Goal: Check status

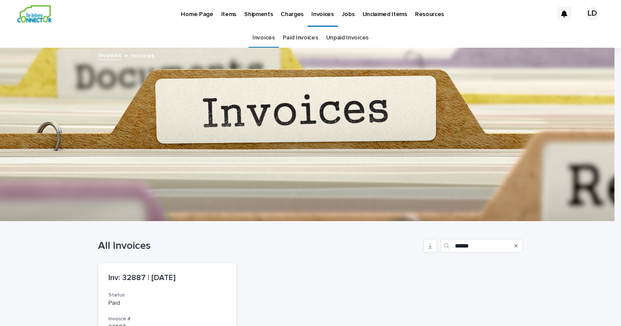
scroll to position [130, 0]
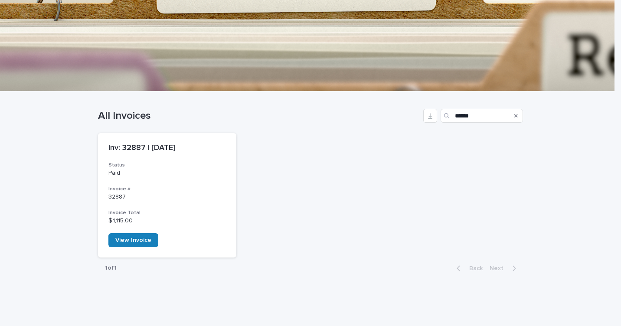
click at [516, 116] on div "Search" at bounding box center [516, 116] width 14 height 14
click at [514, 117] on icon "Search" at bounding box center [515, 115] width 3 height 5
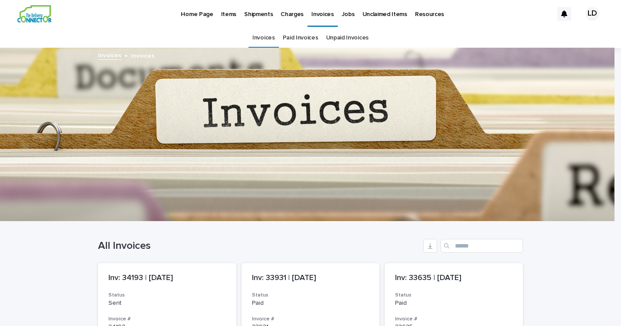
click at [345, 14] on p "Jobs" at bounding box center [348, 9] width 13 height 18
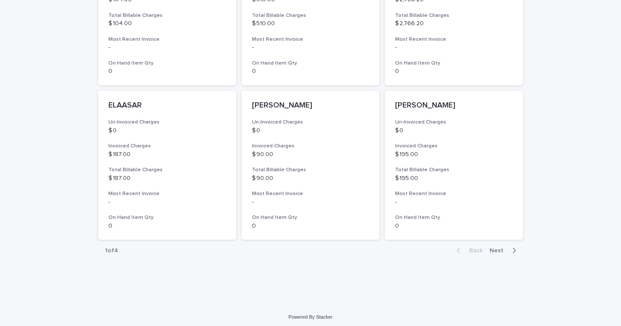
scroll to position [640, 0]
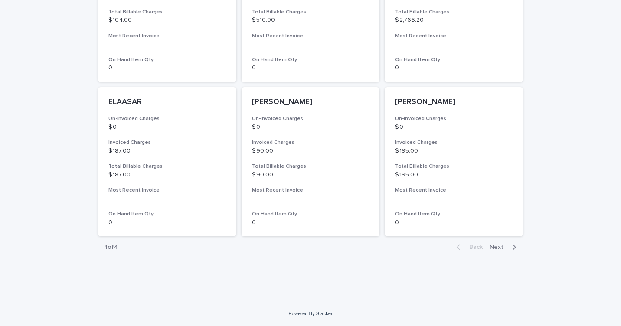
click at [499, 247] on span "Next" at bounding box center [498, 247] width 19 height 6
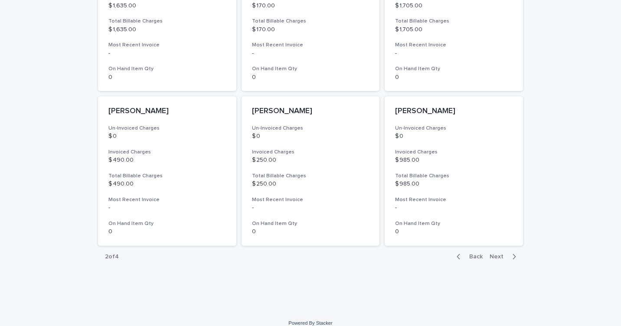
click at [492, 254] on span "Next" at bounding box center [498, 257] width 19 height 6
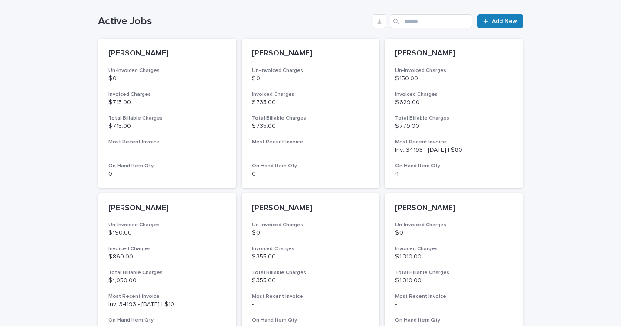
scroll to position [206, 0]
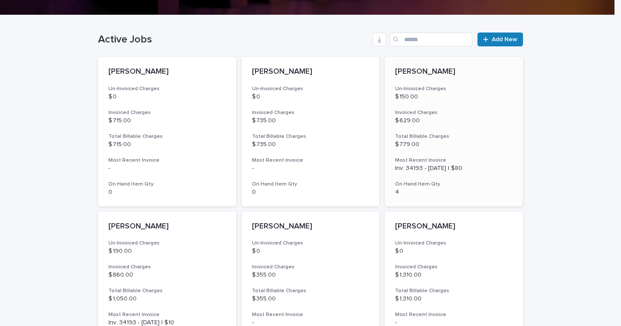
click at [405, 163] on div "Inv: 34193 - [DATE] | $80" at bounding box center [453, 167] width 117 height 9
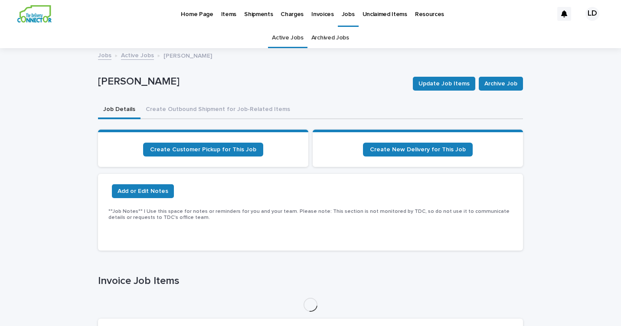
scroll to position [173, 0]
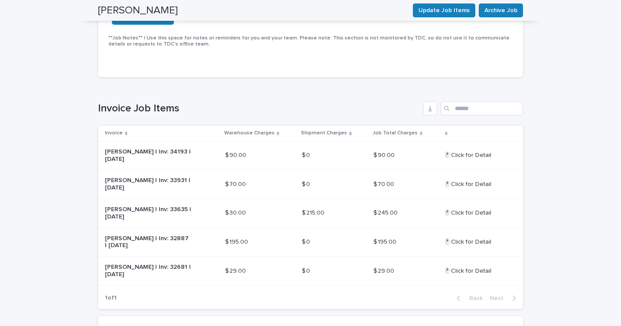
click at [479, 183] on p "🖱️Click for Detail" at bounding box center [467, 183] width 49 height 9
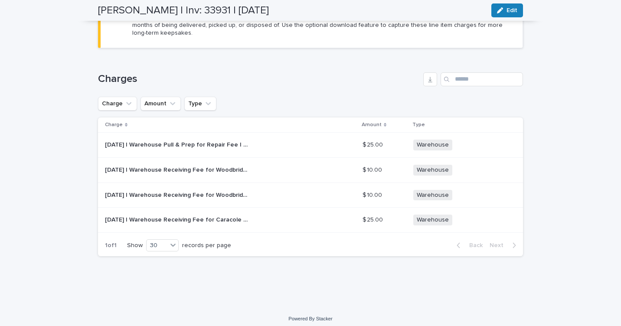
scroll to position [466, 0]
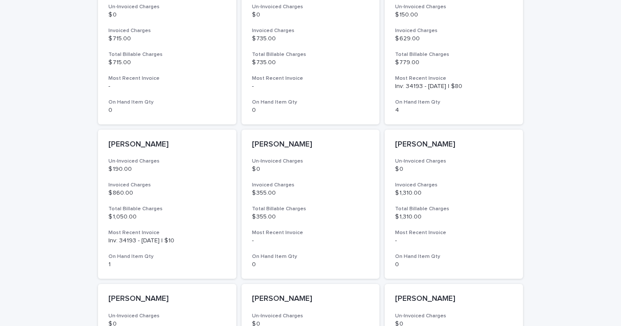
scroll to position [331, 0]
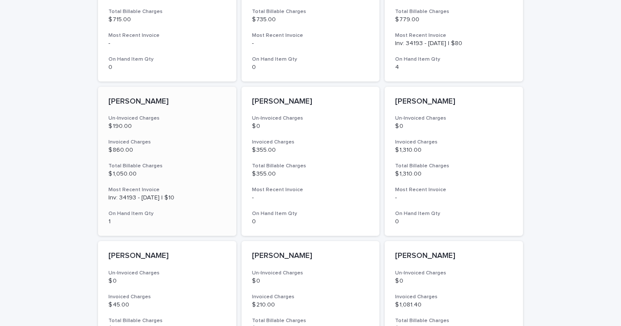
click at [161, 144] on h3 "Invoiced Charges" at bounding box center [166, 142] width 117 height 7
